Goal: Information Seeking & Learning: Learn about a topic

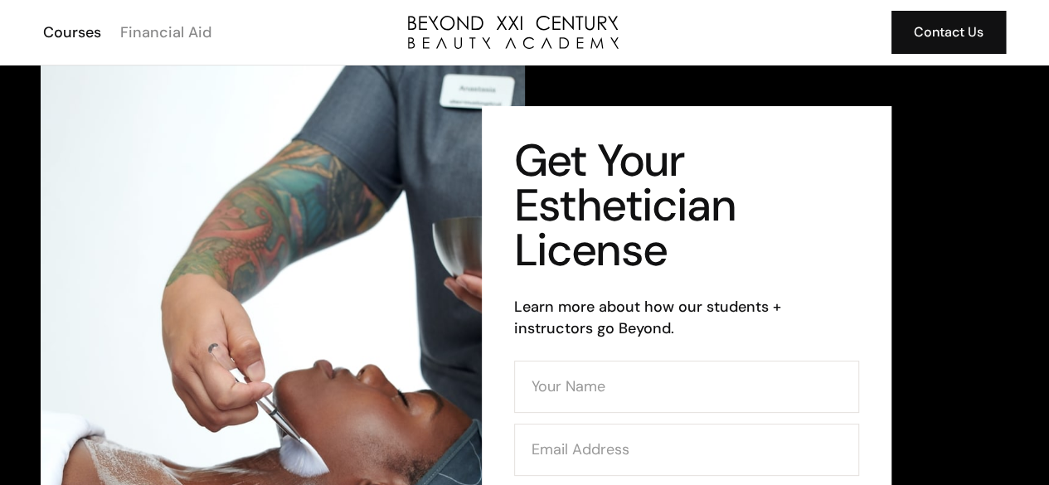
click at [158, 28] on div "Financial Aid" at bounding box center [165, 33] width 91 height 22
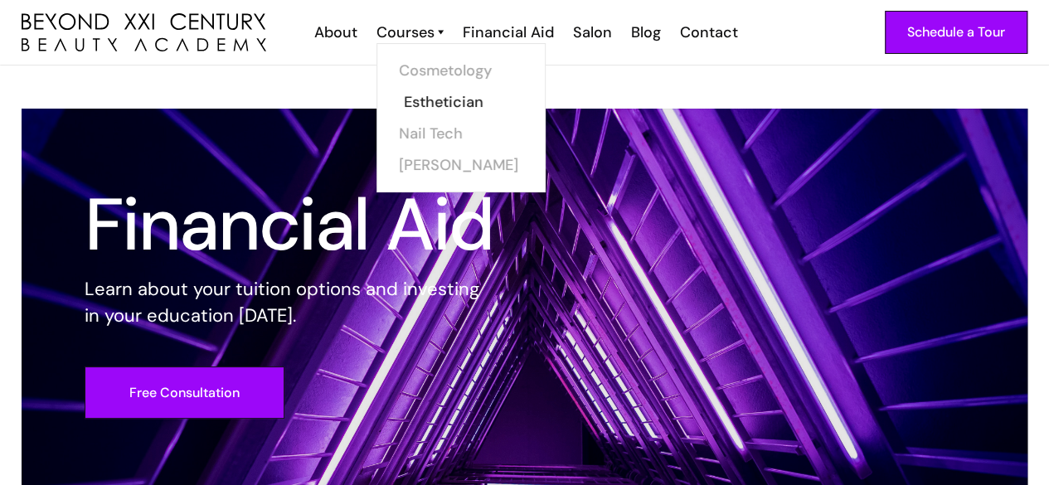
click at [428, 107] on link "Esthetician" at bounding box center [466, 102] width 124 height 32
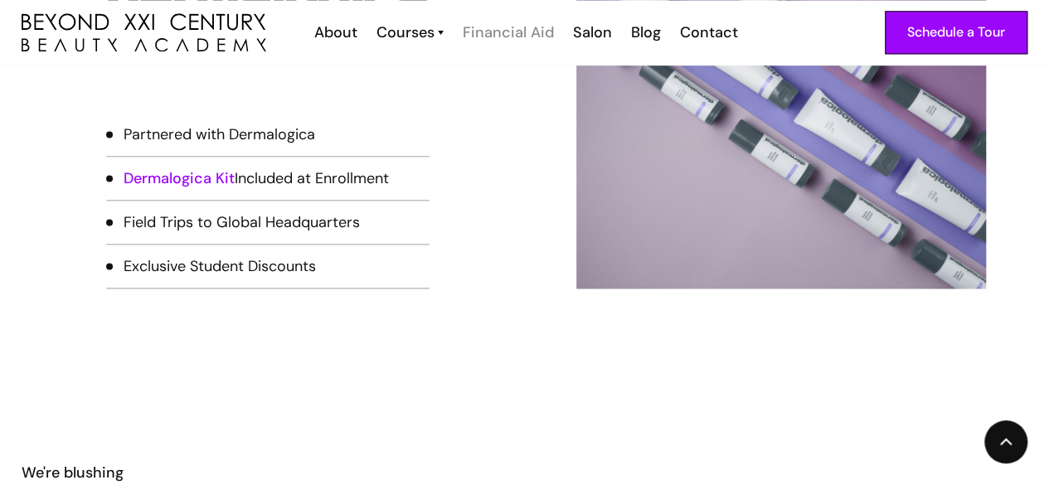
scroll to position [1164, 0]
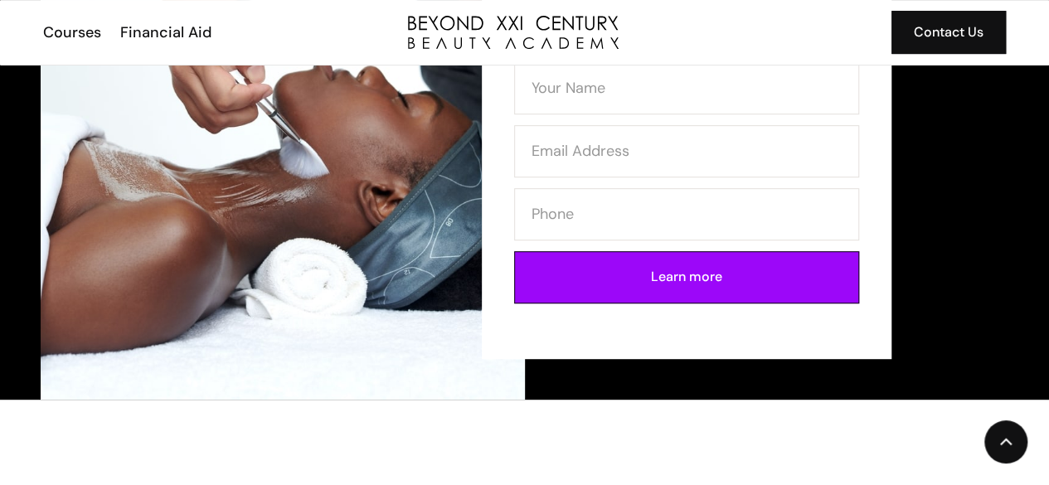
scroll to position [299, 0]
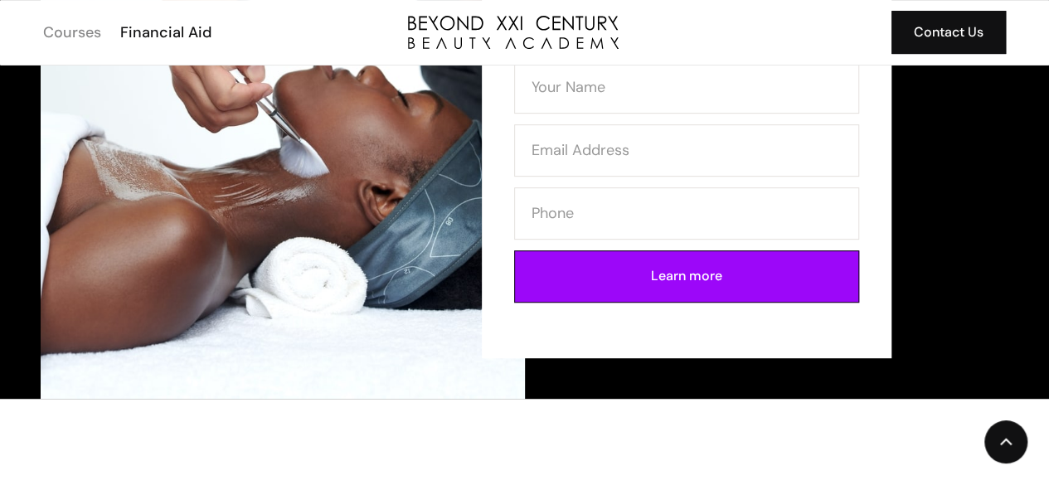
click at [75, 32] on div "Courses" at bounding box center [72, 33] width 58 height 22
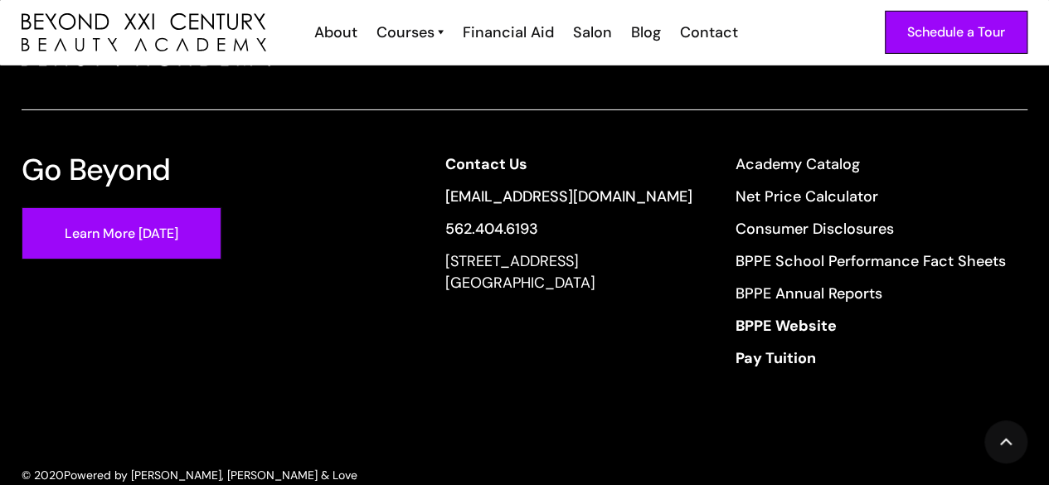
scroll to position [2856, 0]
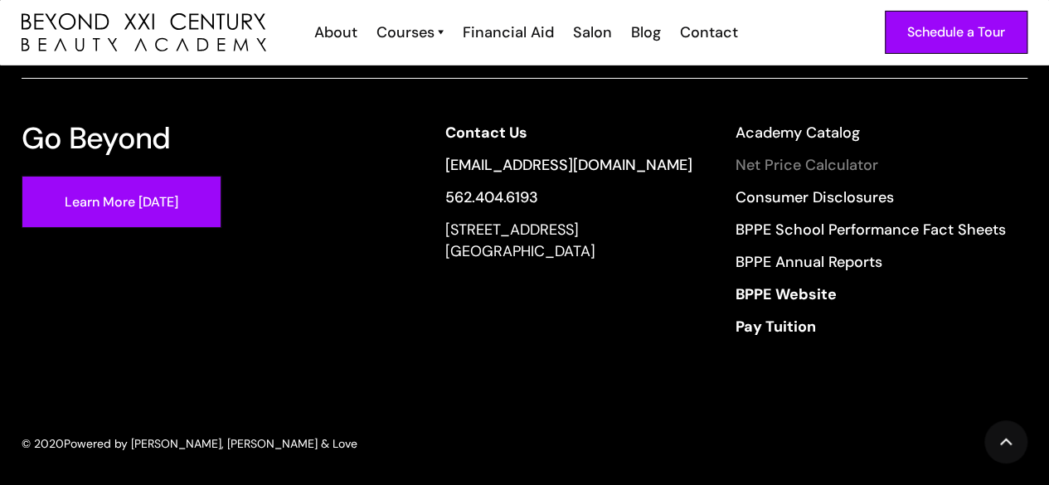
click at [816, 154] on link "Net Price Calculator" at bounding box center [870, 165] width 270 height 22
